Goal: Find specific page/section: Find specific page/section

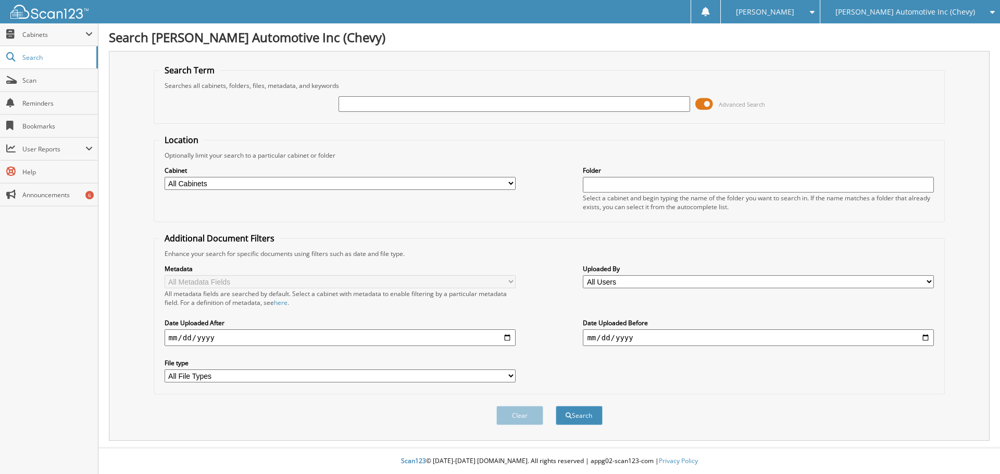
click at [505, 105] on input "text" at bounding box center [513, 104] width 351 height 16
type input "6000996"
click at [556, 406] on button "Search" at bounding box center [579, 415] width 47 height 19
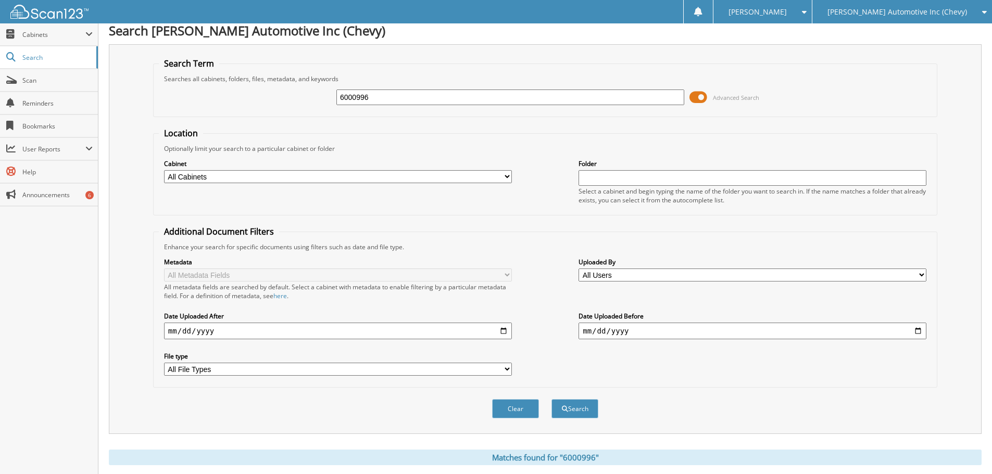
scroll to position [171, 0]
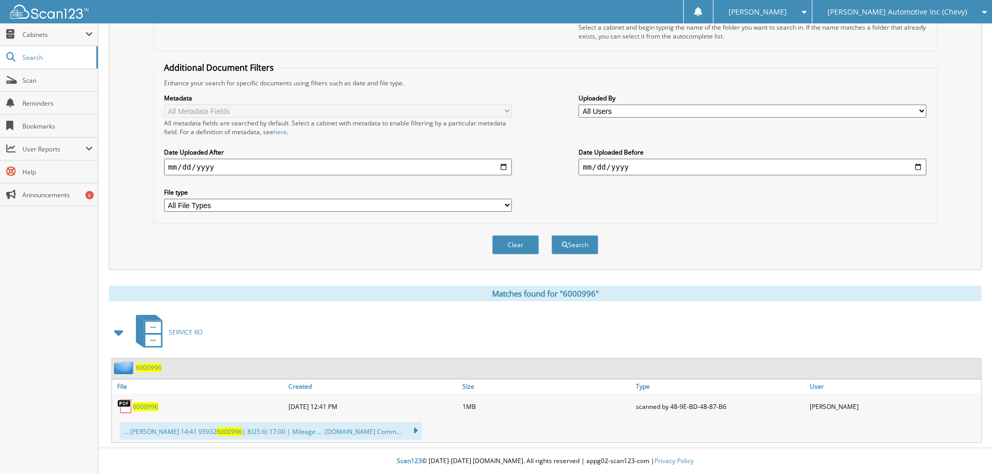
click at [141, 406] on span "6000996" at bounding box center [146, 406] width 26 height 9
